Goal: Transaction & Acquisition: Purchase product/service

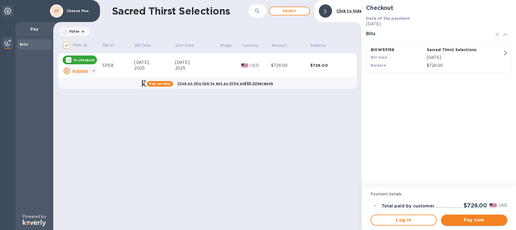
click at [471, 221] on span "Pay now" at bounding box center [474, 220] width 57 height 7
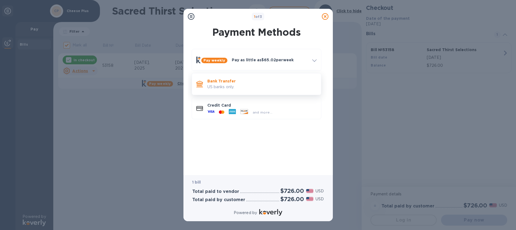
click at [243, 85] on p "US banks only." at bounding box center [261, 87] width 109 height 6
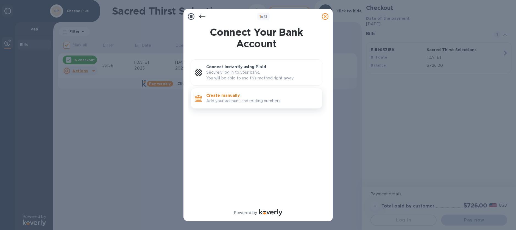
click at [260, 100] on p "Add your account and routing numbers." at bounding box center [262, 101] width 112 height 6
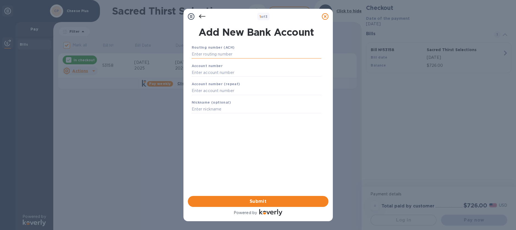
click at [225, 57] on input "text" at bounding box center [257, 54] width 130 height 8
type input "121042882"
click at [256, 76] on input "text" at bounding box center [257, 79] width 130 height 8
type input "1385700958"
click at [241, 94] on input "text" at bounding box center [257, 98] width 130 height 8
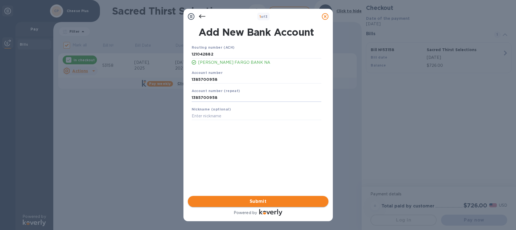
type input "1385700958"
click at [249, 200] on span "Submit" at bounding box center [258, 201] width 132 height 7
